Goal: Task Accomplishment & Management: Use online tool/utility

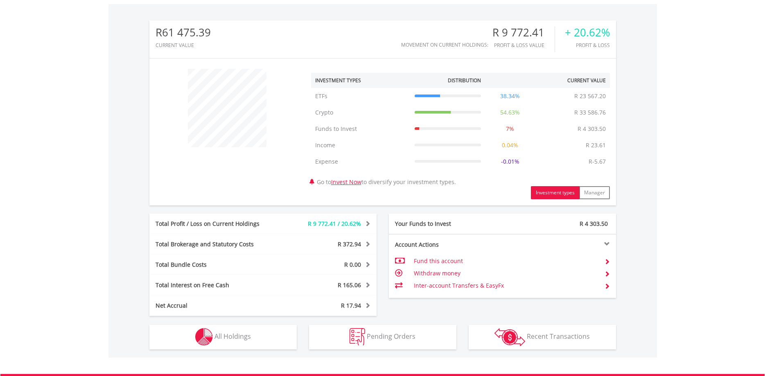
scroll to position [288, 0]
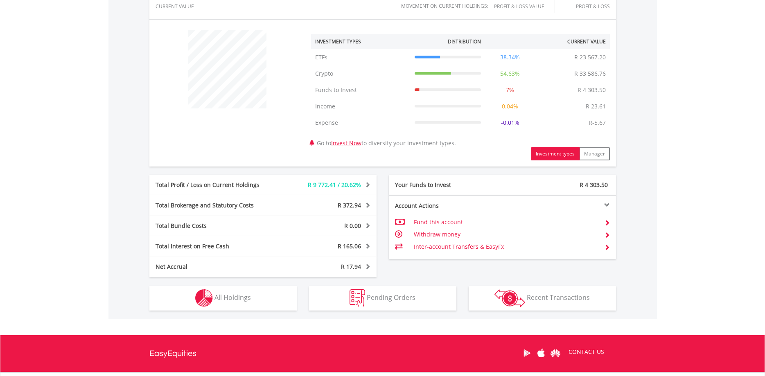
click at [440, 237] on td "Withdraw money" at bounding box center [506, 234] width 184 height 12
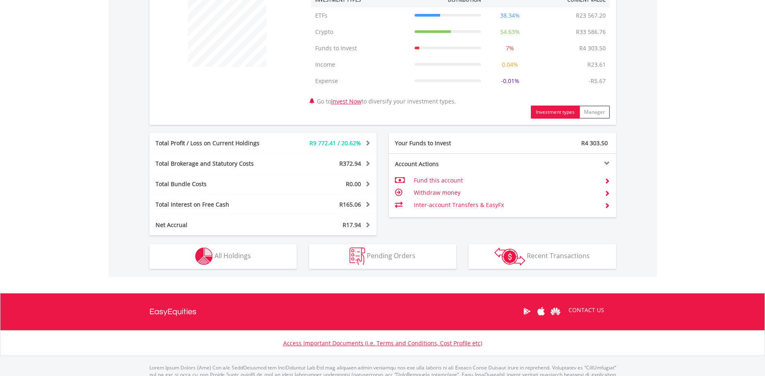
scroll to position [205, 0]
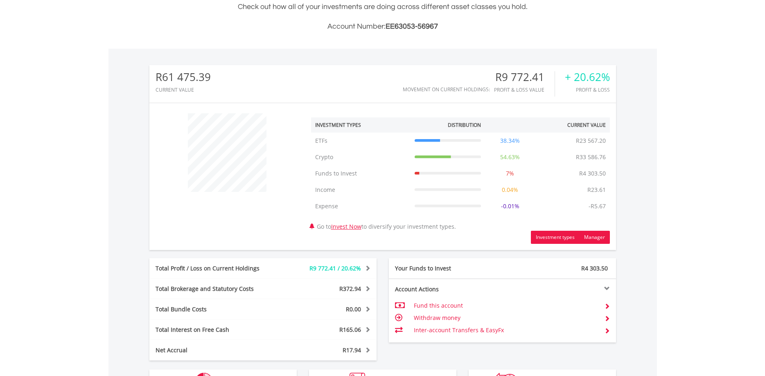
click at [594, 235] on button "Manager" at bounding box center [594, 237] width 31 height 13
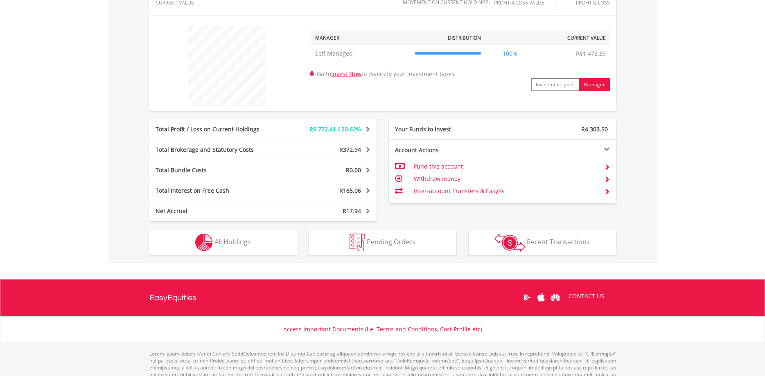
scroll to position [292, 0]
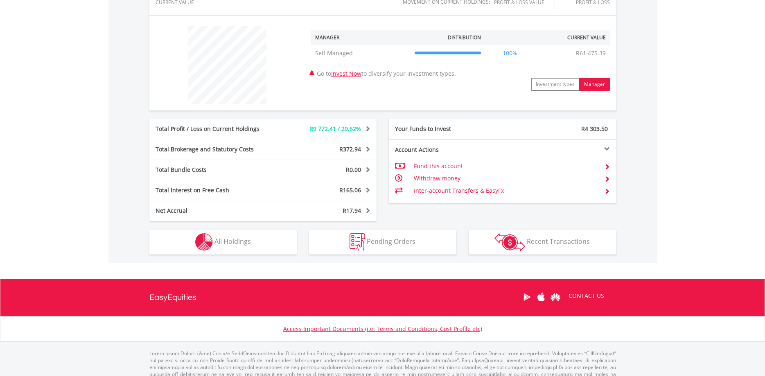
click at [426, 193] on td "Inter-account Transfers & EasyFx" at bounding box center [506, 191] width 184 height 12
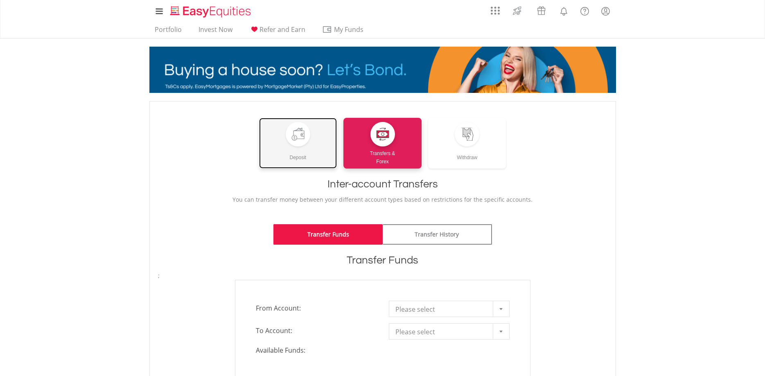
click at [299, 136] on div at bounding box center [297, 134] width 13 height 13
